Goal: Transaction & Acquisition: Purchase product/service

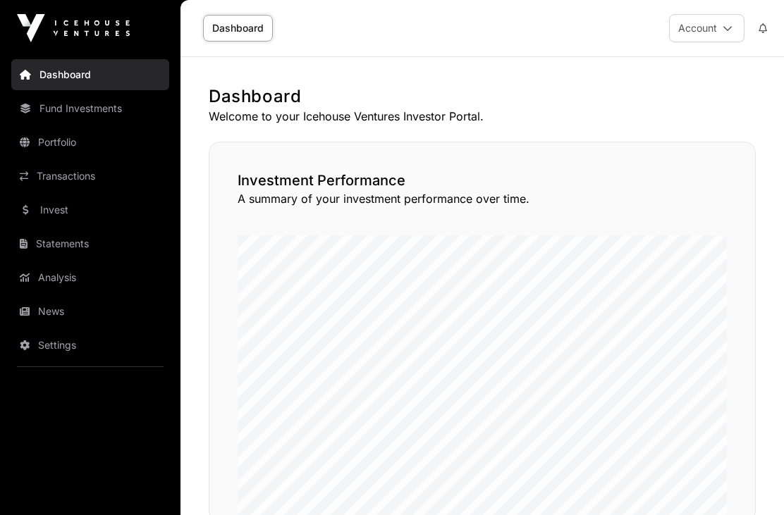
click at [61, 210] on link "Invest" at bounding box center [90, 210] width 158 height 31
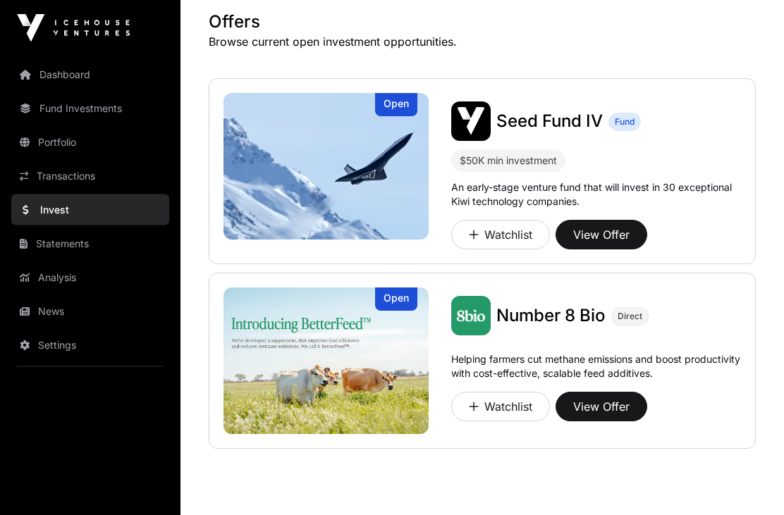
scroll to position [82, 0]
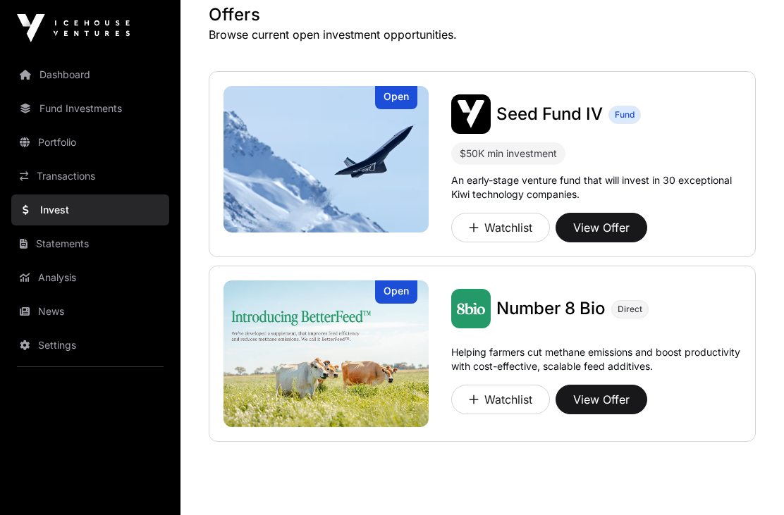
click at [595, 396] on button "View Offer" at bounding box center [602, 400] width 92 height 30
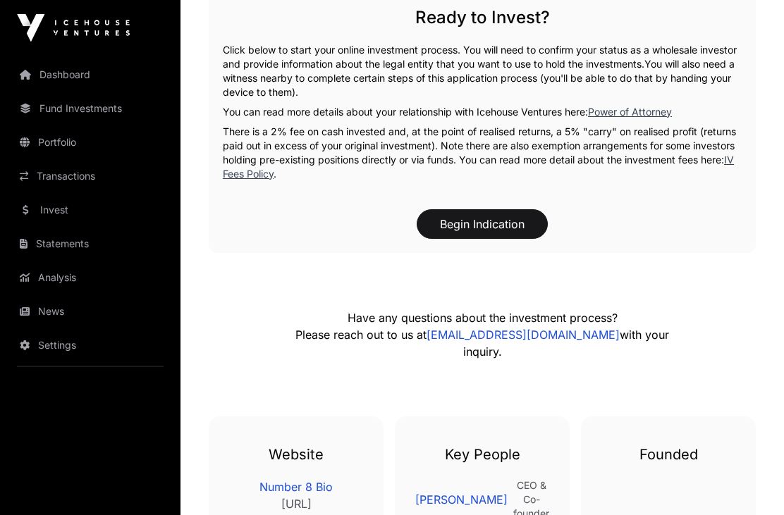
scroll to position [2010, 0]
click at [734, 168] on link "IV Fees Policy" at bounding box center [478, 167] width 511 height 26
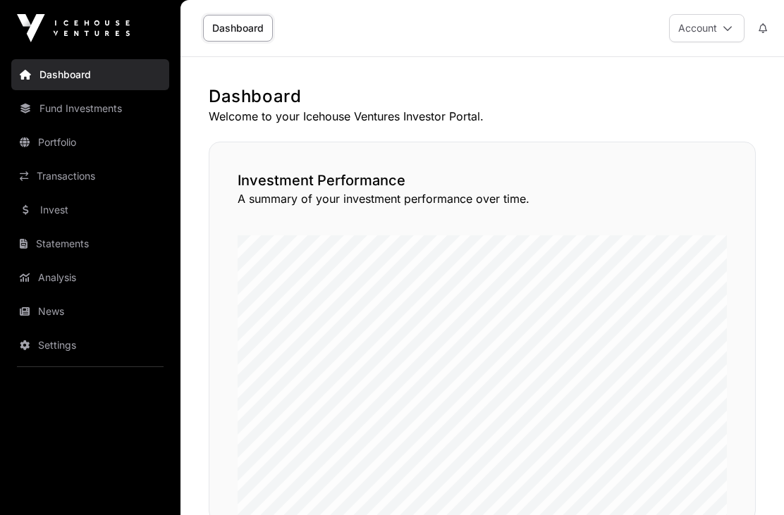
click at [63, 207] on link "Invest" at bounding box center [90, 210] width 158 height 31
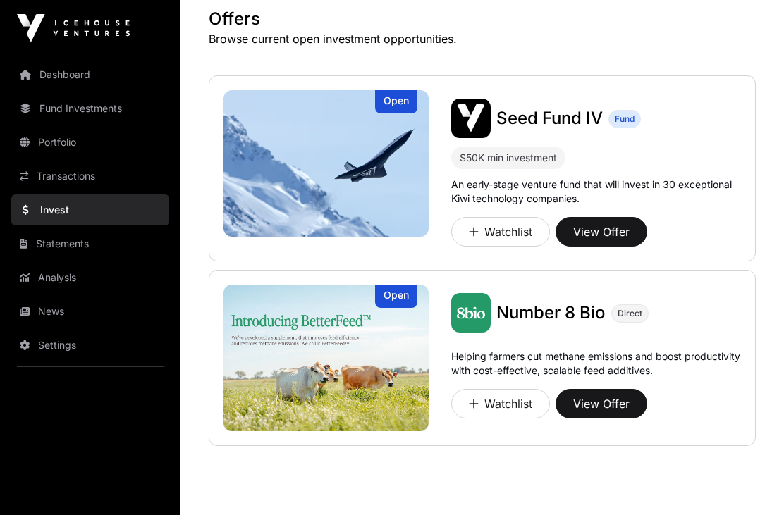
scroll to position [82, 0]
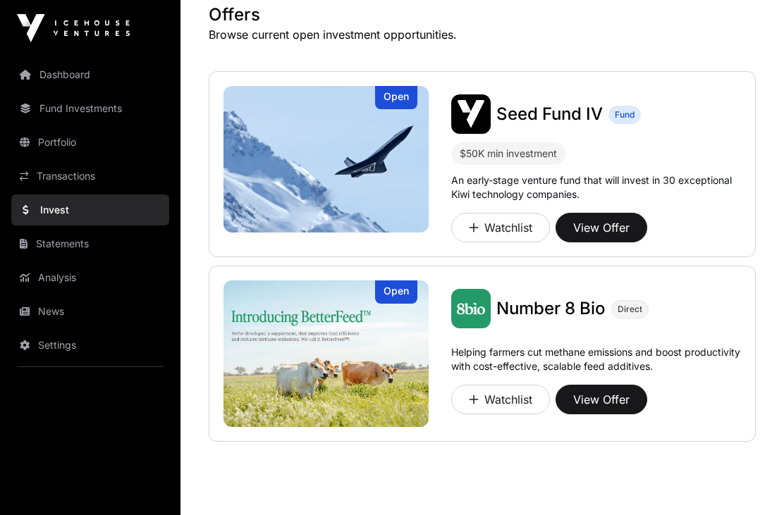
click at [602, 401] on button "View Offer" at bounding box center [602, 400] width 92 height 30
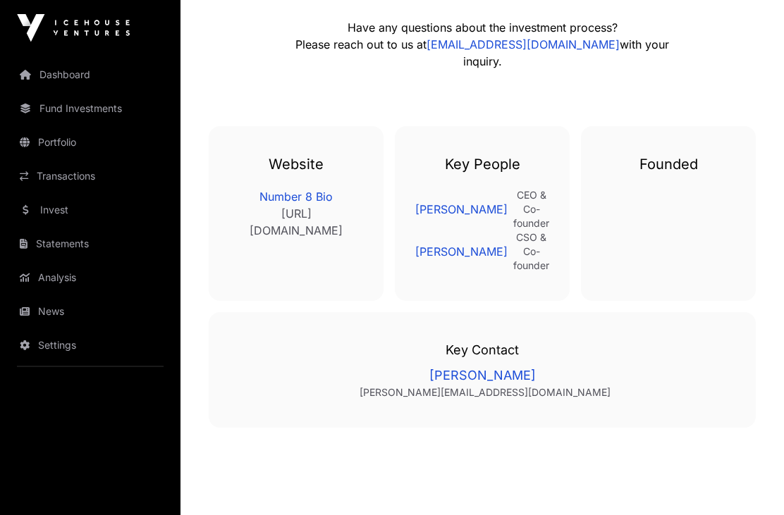
scroll to position [2303, 0]
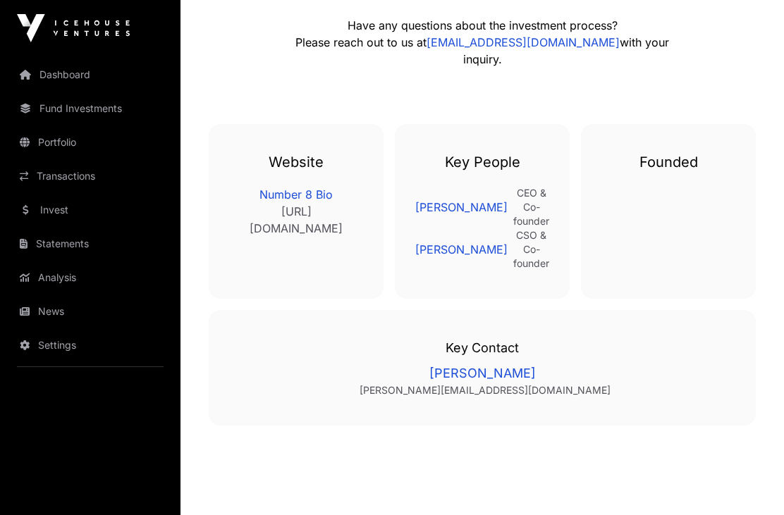
click at [59, 145] on link "Portfolio" at bounding box center [90, 142] width 158 height 31
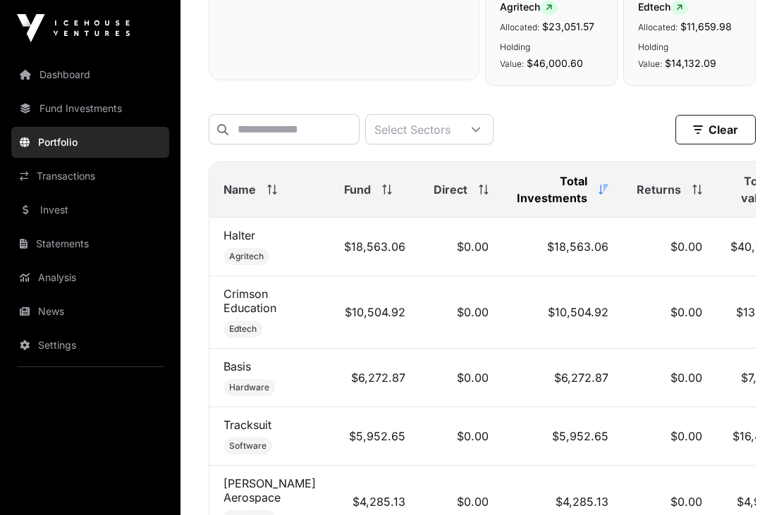
scroll to position [588, 0]
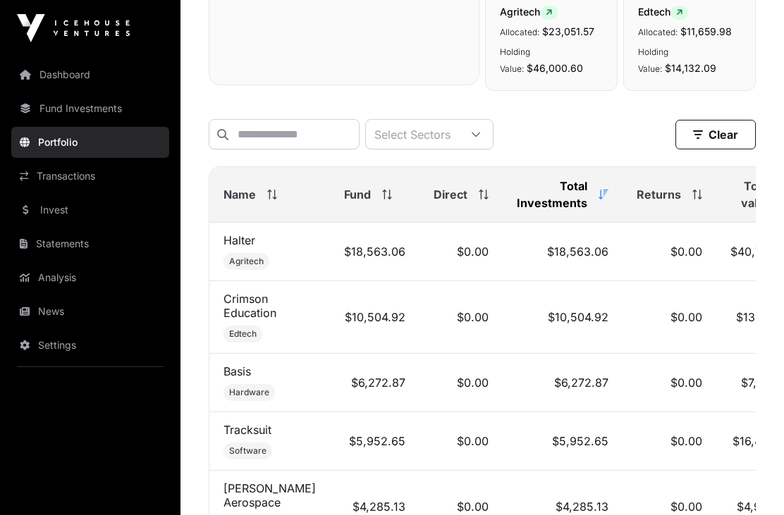
click at [245, 209] on th "Name" at bounding box center [269, 195] width 121 height 56
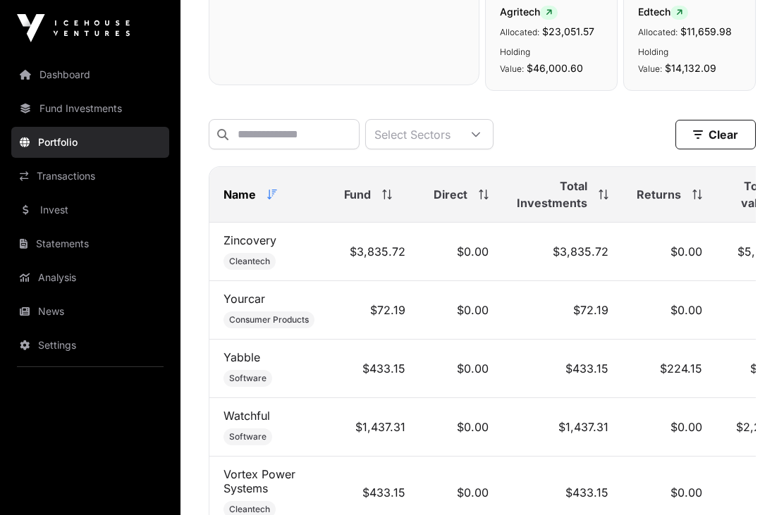
click at [233, 195] on span "Name" at bounding box center [240, 194] width 32 height 17
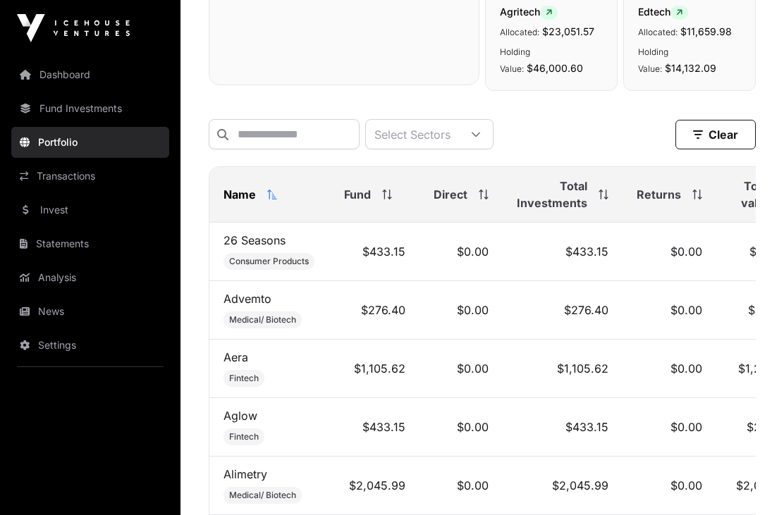
click at [262, 197] on span at bounding box center [270, 195] width 16 height 10
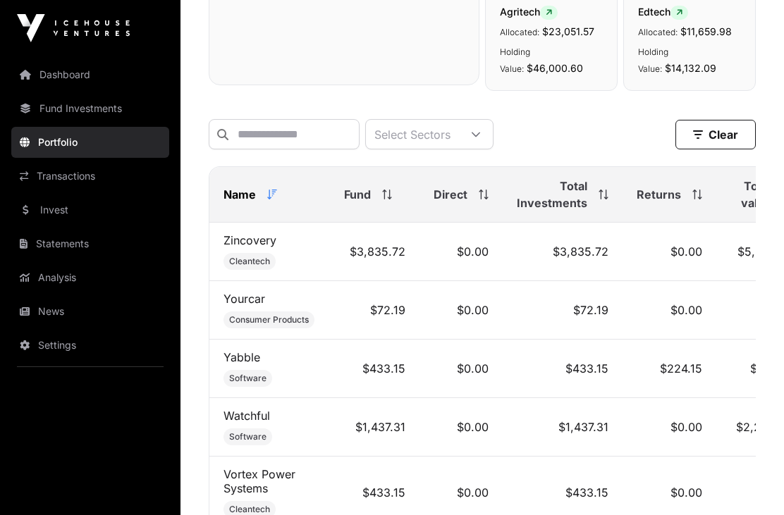
click at [493, 141] on div at bounding box center [476, 134] width 34 height 29
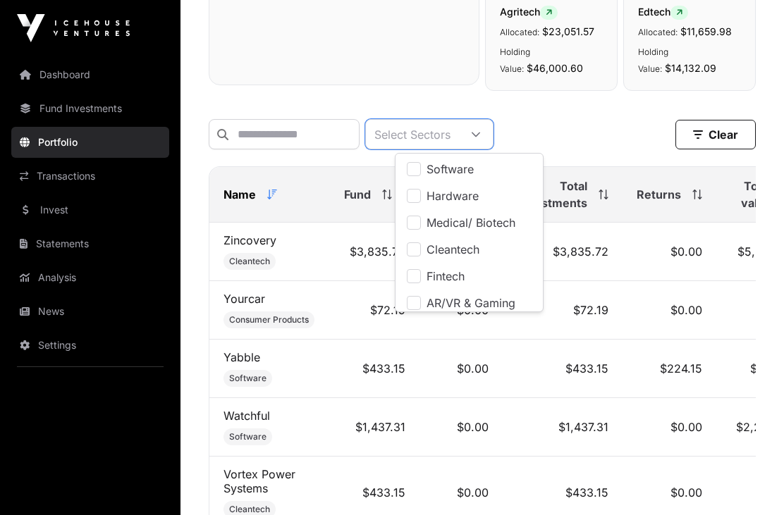
click at [493, 142] on div at bounding box center [476, 134] width 34 height 29
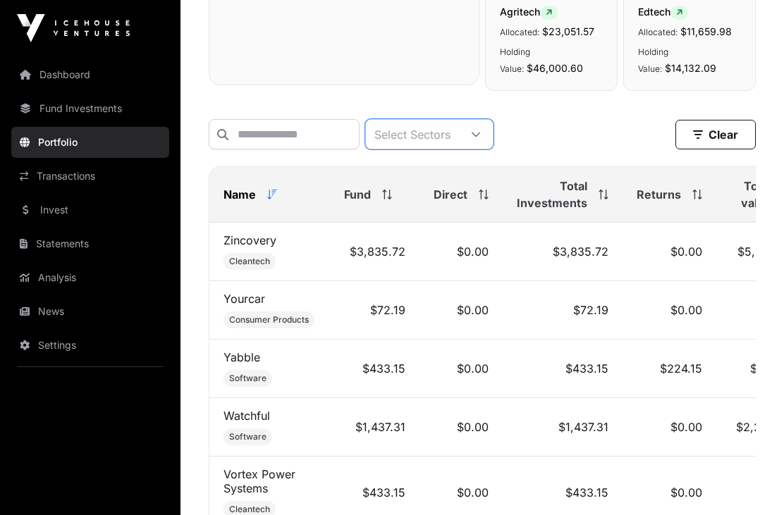
click at [493, 142] on div at bounding box center [476, 134] width 34 height 29
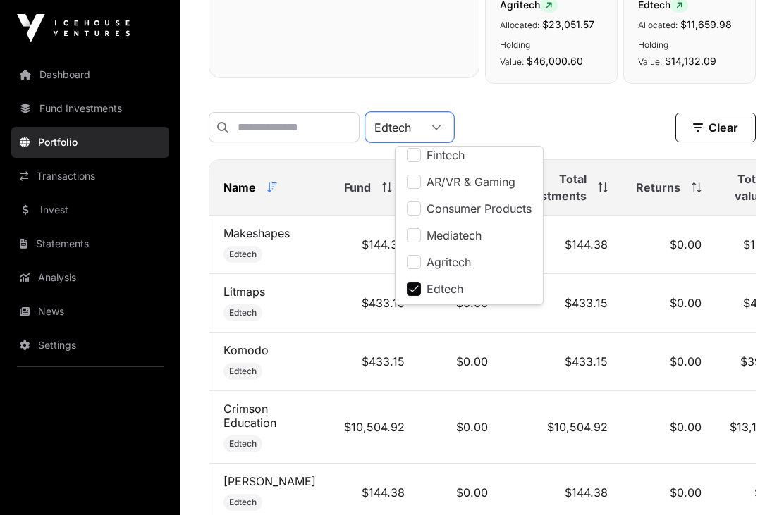
scroll to position [596, 0]
click at [563, 131] on div "Edtech Clear" at bounding box center [482, 126] width 547 height 30
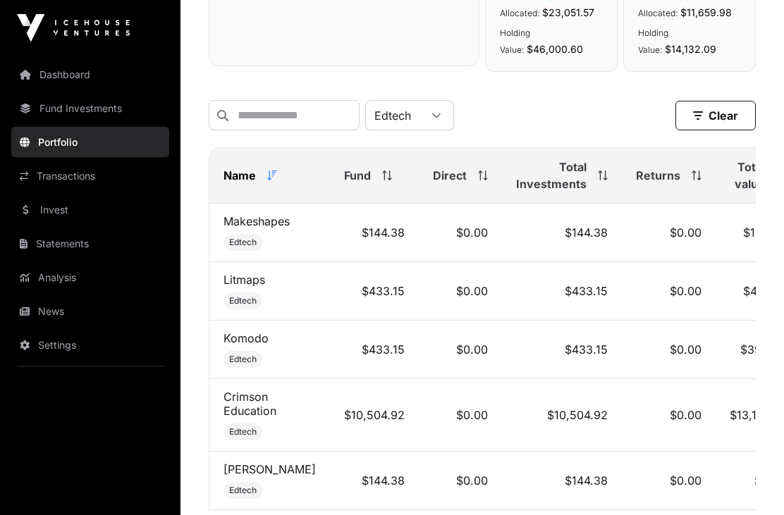
scroll to position [604, 0]
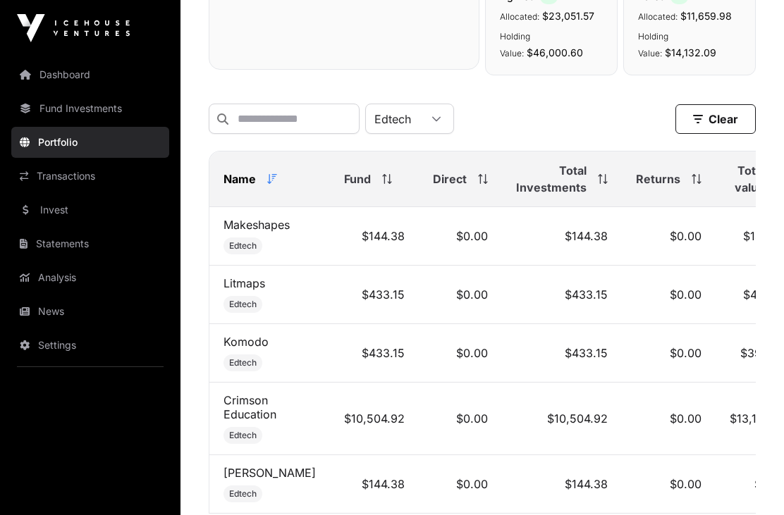
click at [441, 119] on icon at bounding box center [437, 119] width 10 height 10
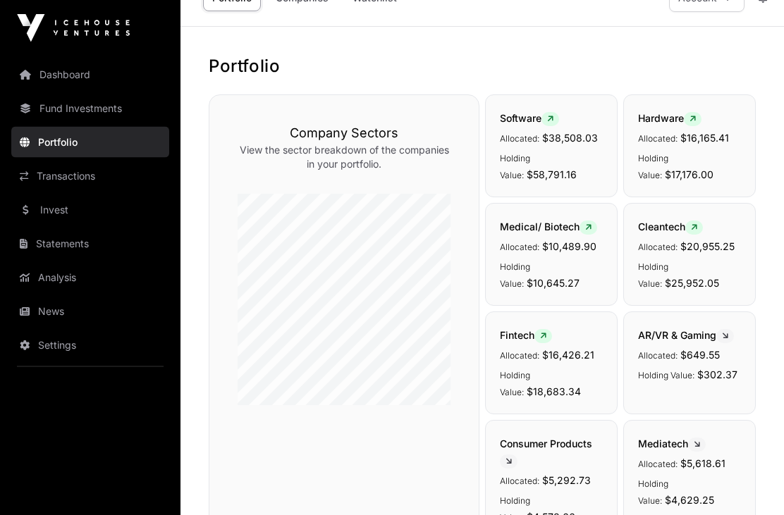
scroll to position [30, 0]
click at [73, 211] on link "Invest" at bounding box center [90, 210] width 158 height 31
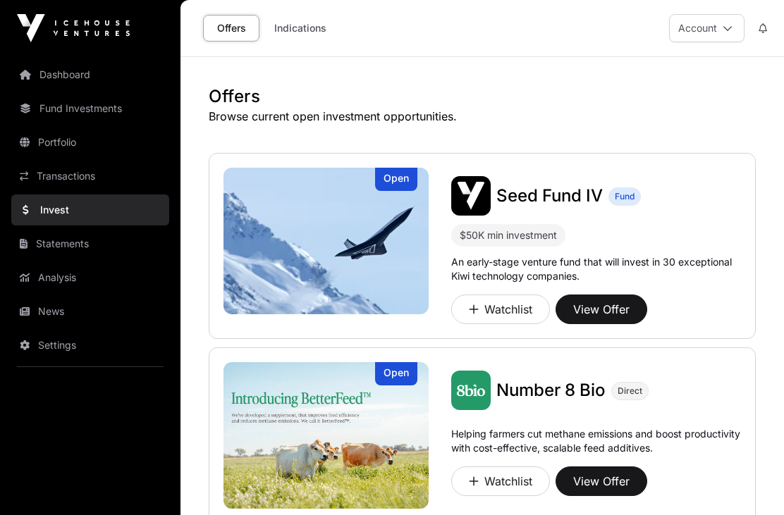
click at [359, 255] on img at bounding box center [326, 241] width 205 height 147
